Goal: Task Accomplishment & Management: Use online tool/utility

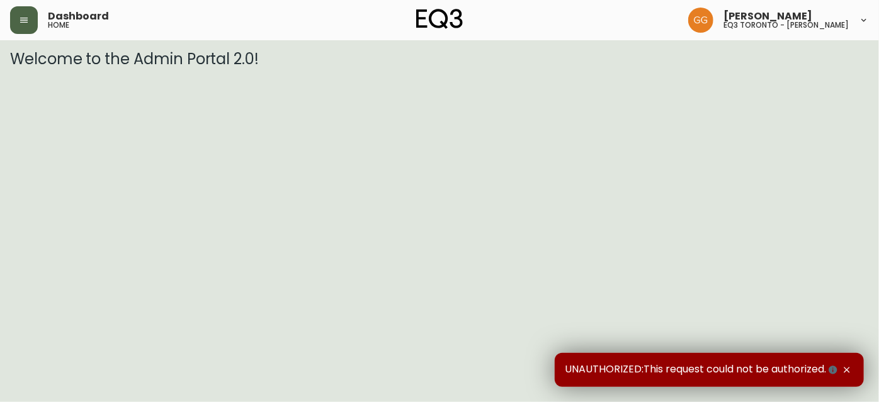
click at [25, 21] on icon "button" at bounding box center [24, 20] width 10 height 10
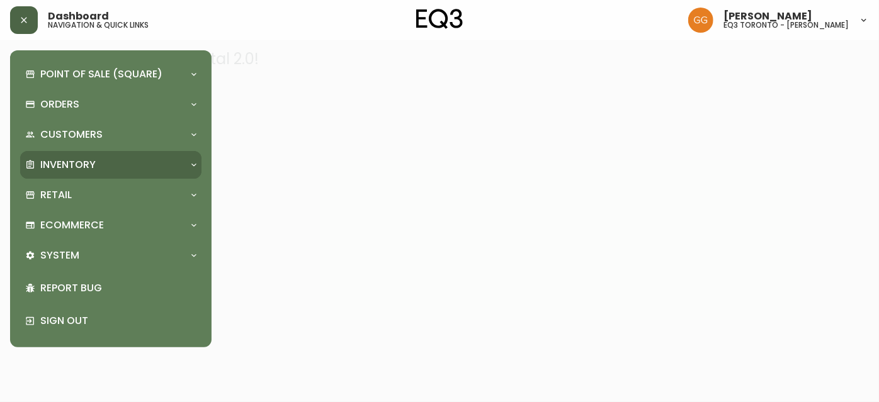
click at [79, 167] on p "Inventory" at bounding box center [67, 165] width 55 height 14
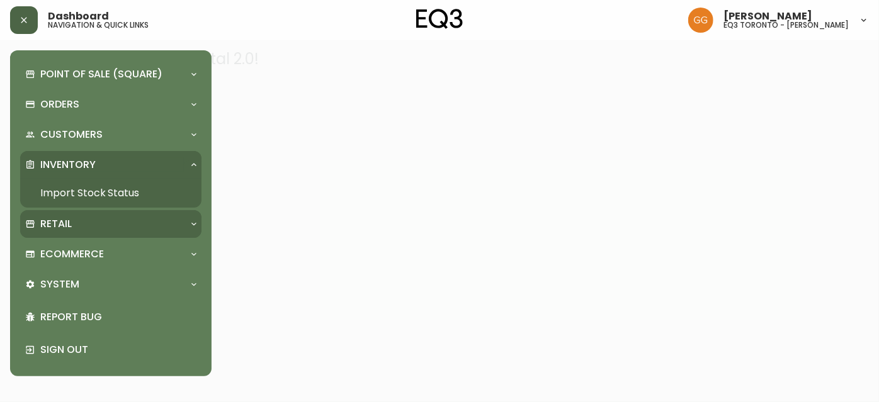
click at [77, 226] on div "Retail" at bounding box center [104, 224] width 159 height 14
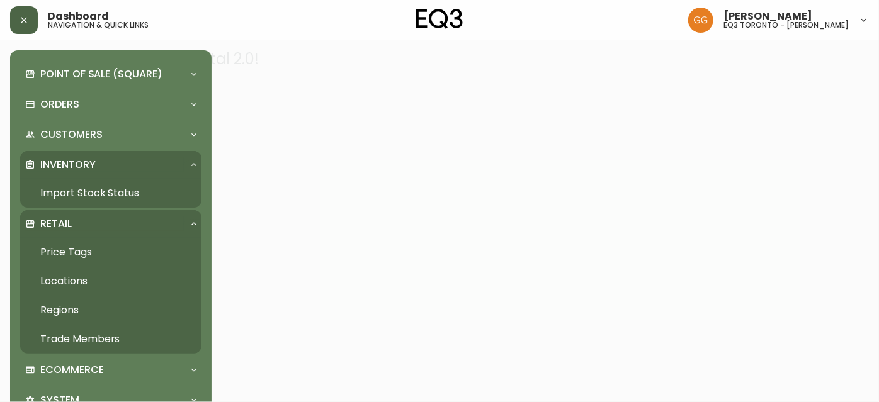
click at [74, 254] on link "Price Tags" at bounding box center [110, 252] width 181 height 29
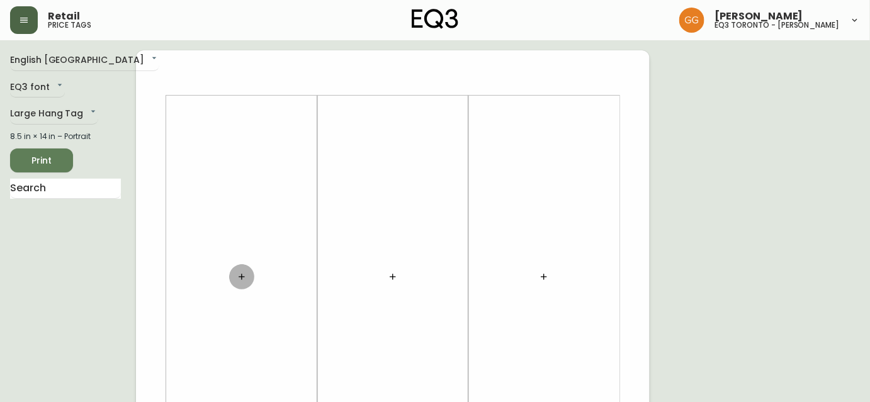
click at [234, 278] on button "button" at bounding box center [241, 276] width 25 height 25
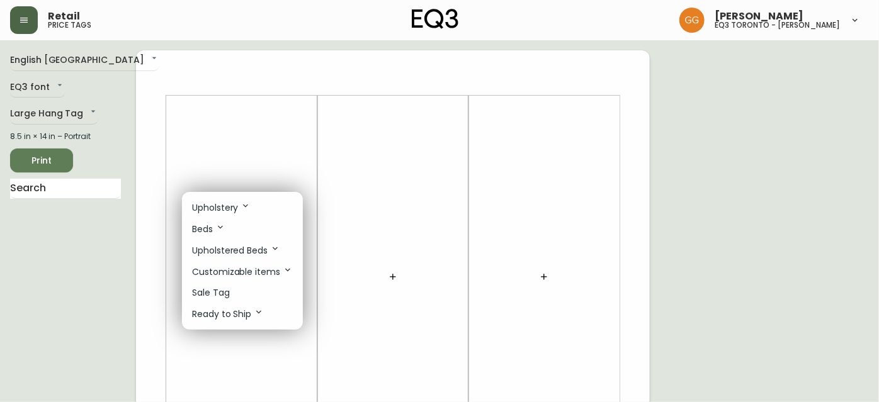
click at [246, 288] on li "Sale Tag" at bounding box center [242, 293] width 121 height 21
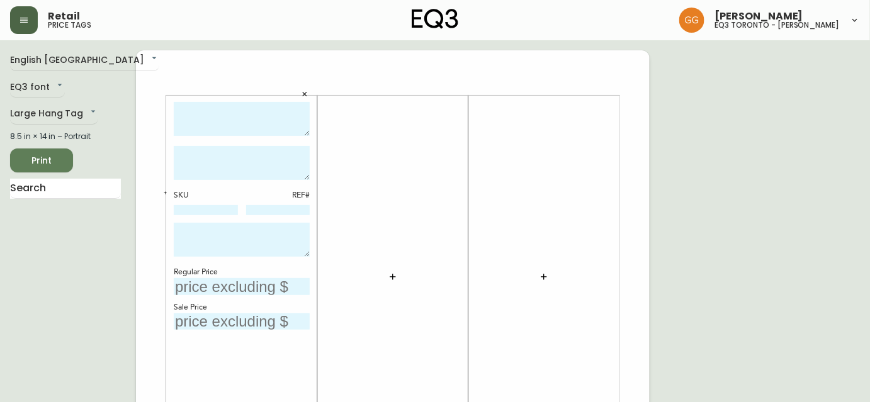
click at [217, 120] on textarea at bounding box center [242, 119] width 136 height 35
type textarea "Arc Dining Table"
click at [255, 288] on input "text" at bounding box center [242, 286] width 136 height 17
type input "$5999"
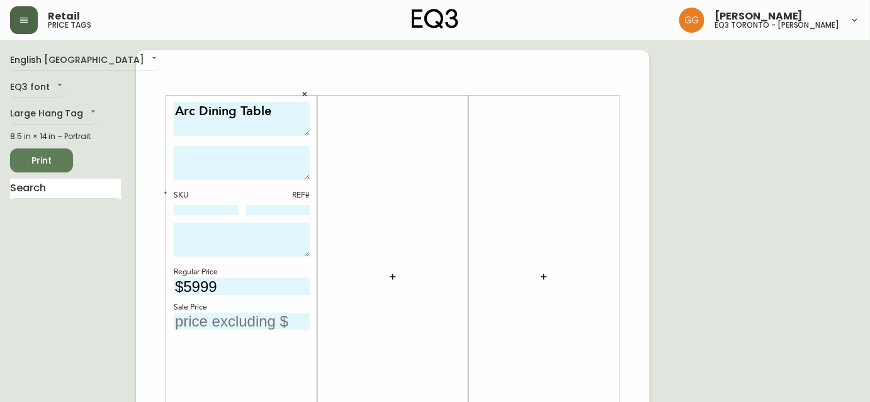
click at [230, 321] on input "text" at bounding box center [242, 322] width 136 height 17
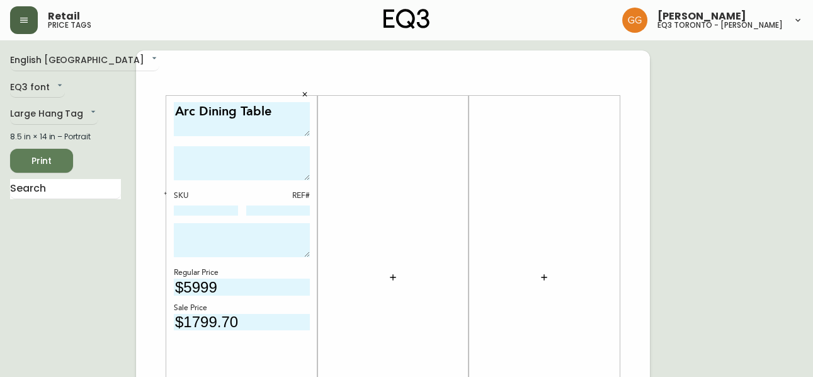
type input "$1799.70"
click at [576, 309] on div at bounding box center [544, 277] width 136 height 351
